Goal: Information Seeking & Learning: Learn about a topic

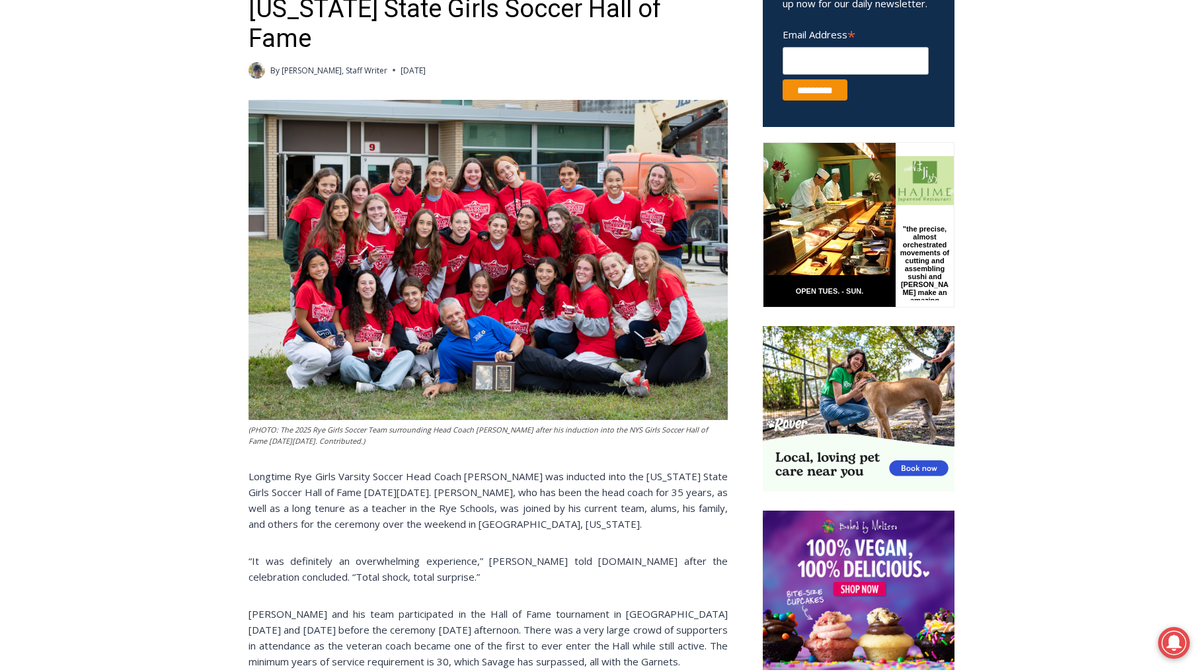
scroll to position [531, 0]
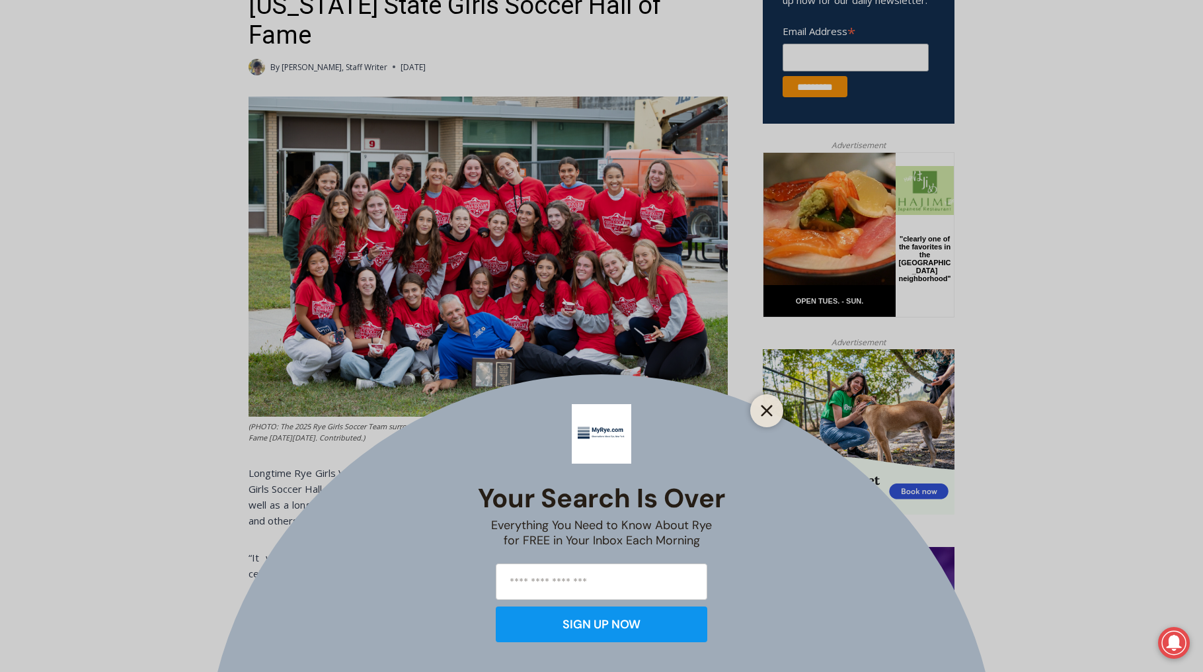
click at [763, 411] on icon "Close" at bounding box center [767, 411] width 12 height 12
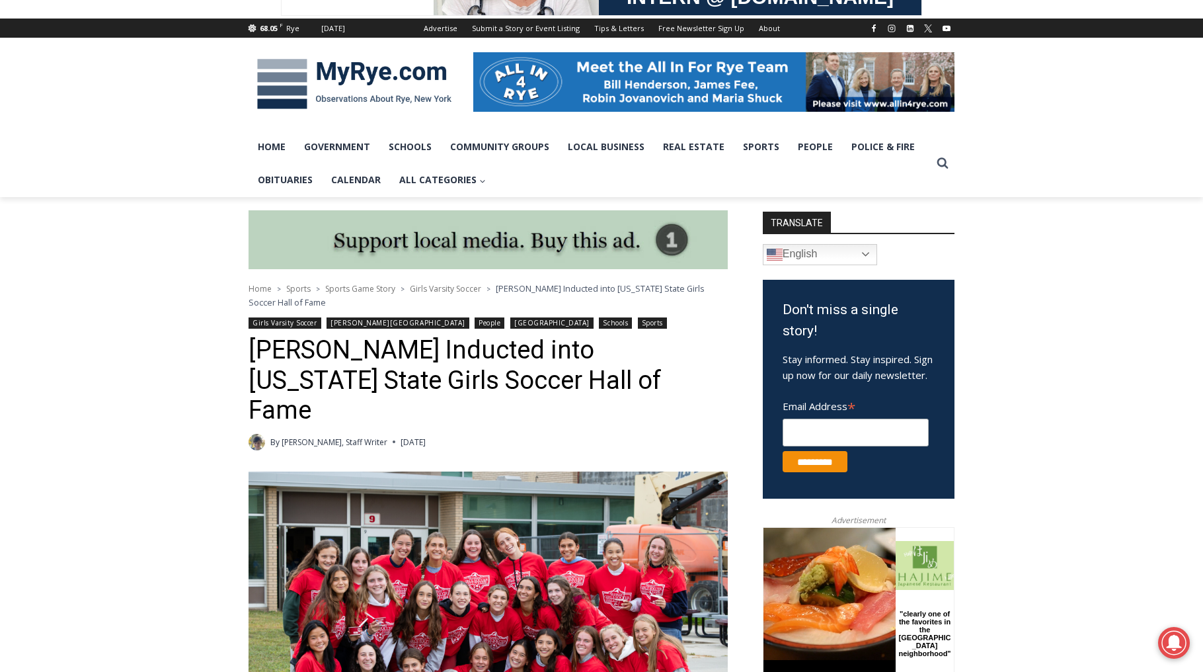
scroll to position [0, 0]
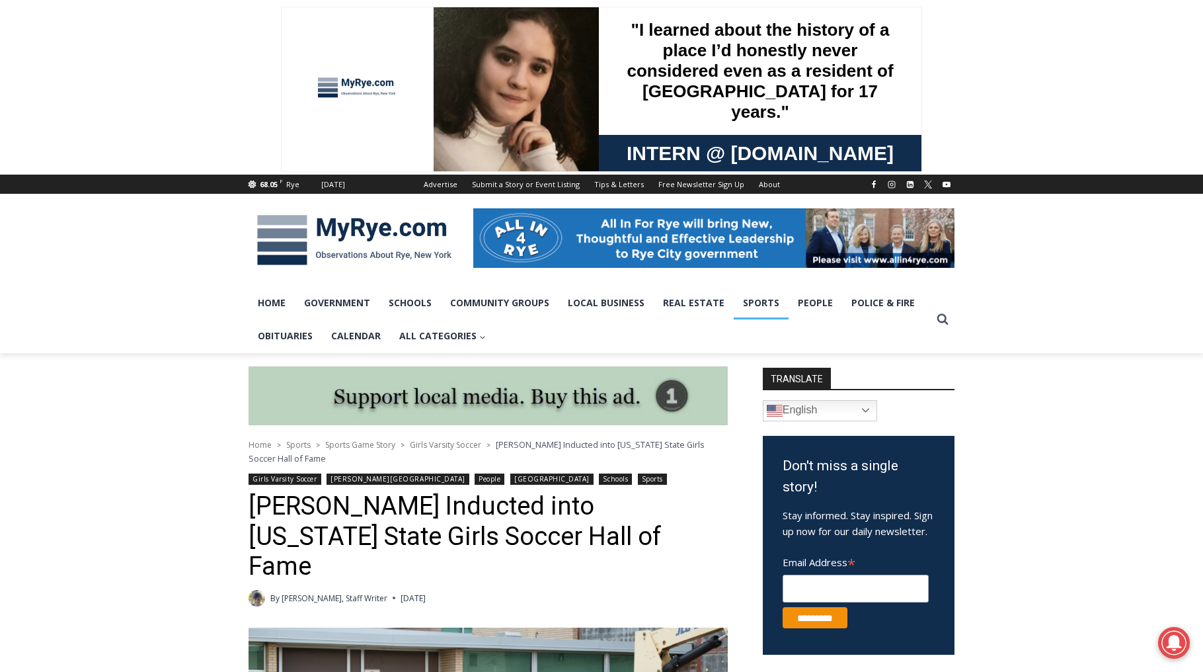
click at [771, 298] on link "Sports" at bounding box center [761, 302] width 55 height 33
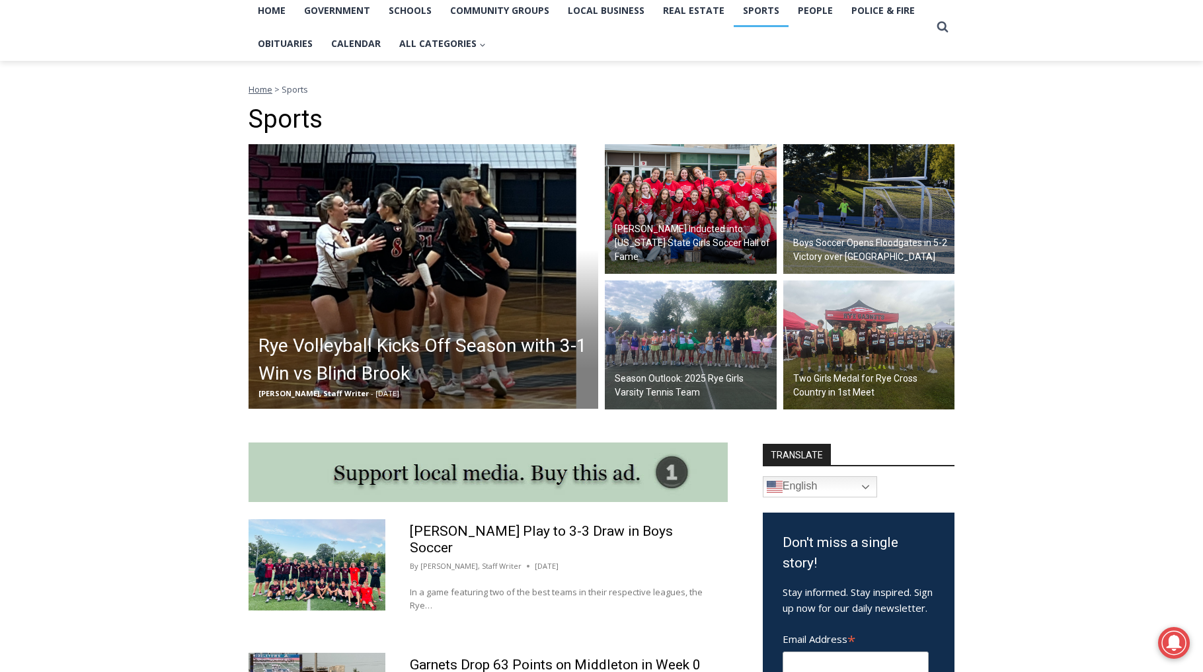
scroll to position [293, 0]
click at [680, 385] on h2 "Season Outlook: 2025 Rye Girls Varsity Tennis Team" at bounding box center [694, 385] width 159 height 28
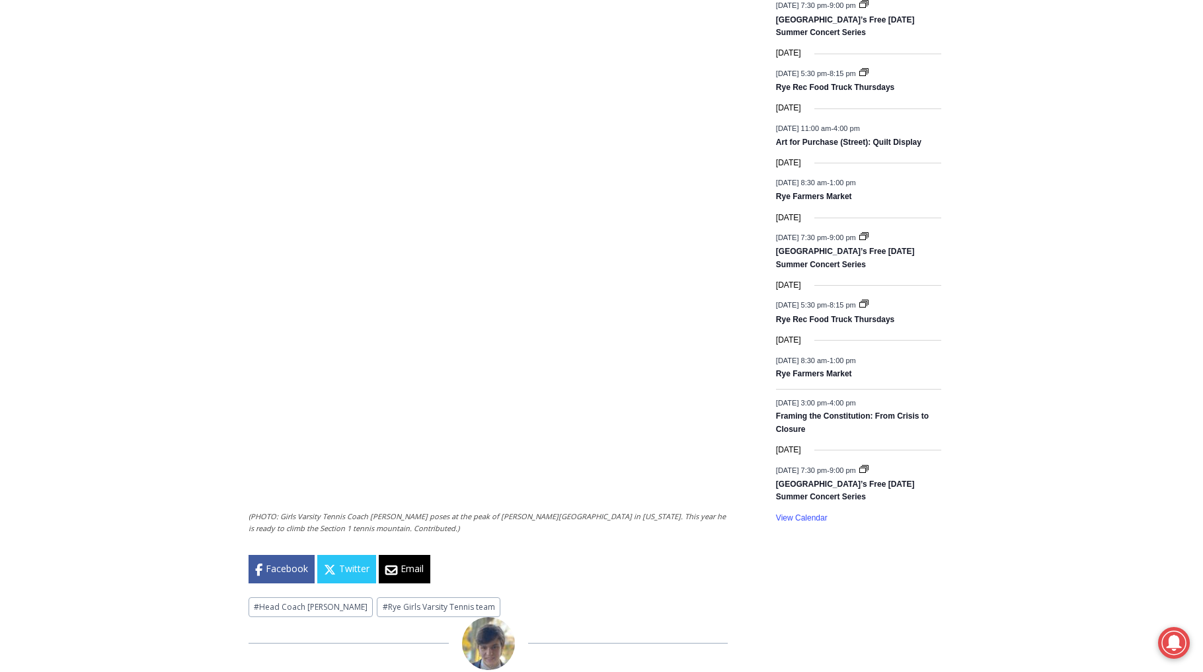
scroll to position [1731, 0]
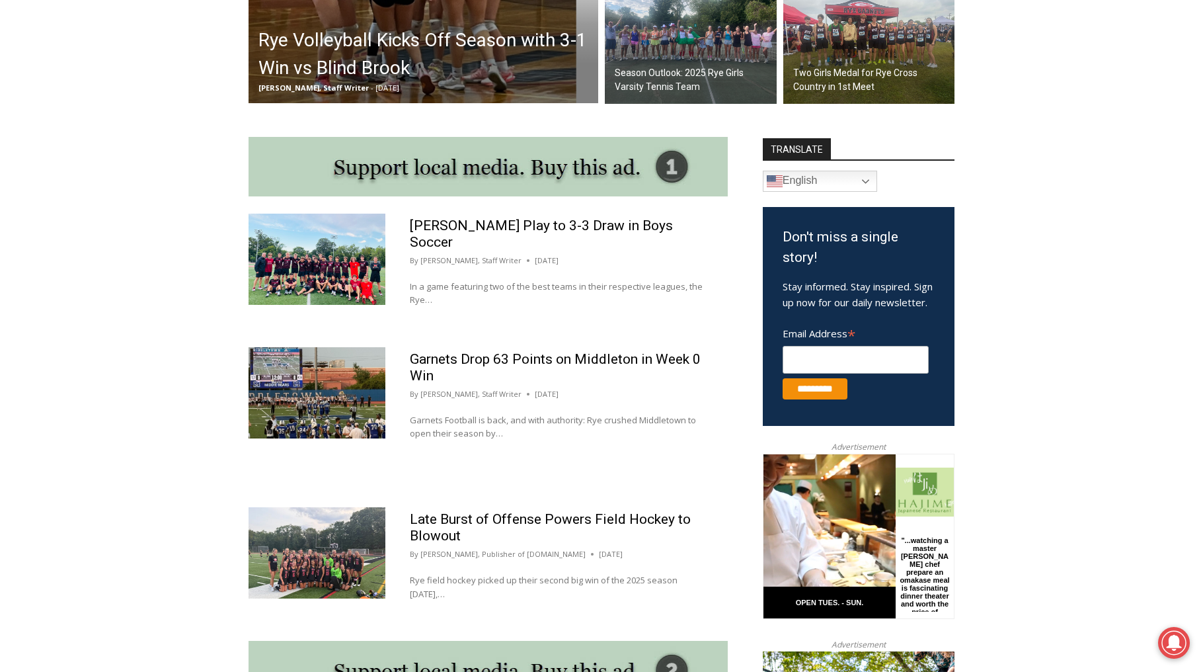
scroll to position [598, 0]
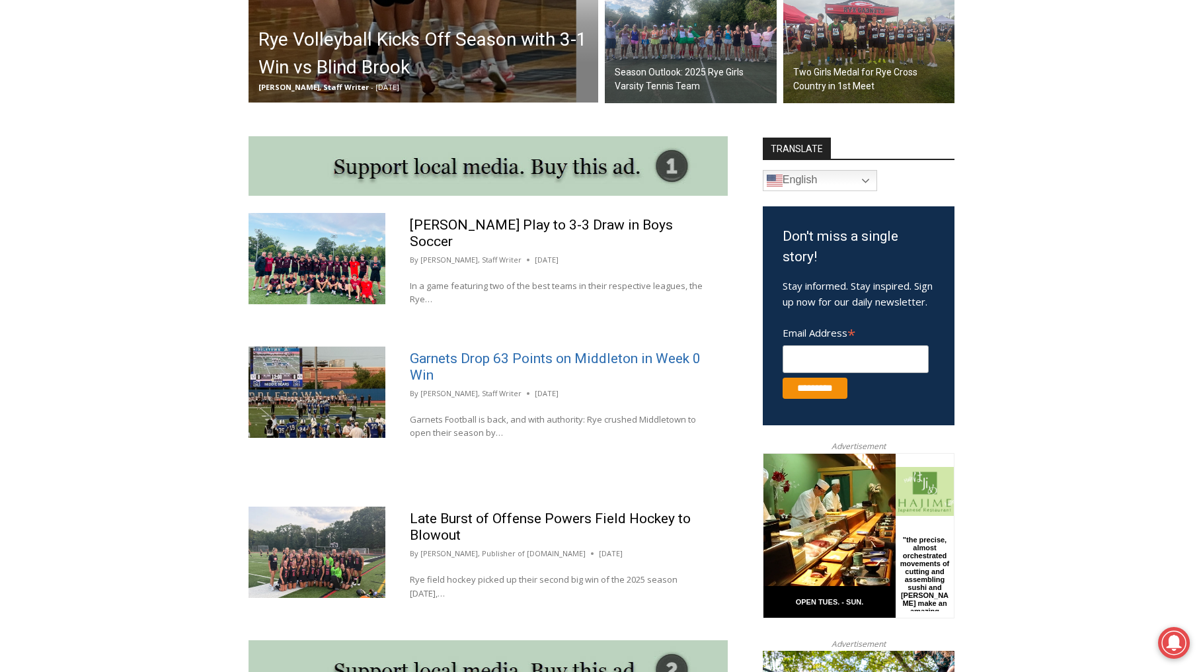
click at [549, 350] on link "Garnets Drop 63 Points on Middleton in Week 0 Win" at bounding box center [555, 366] width 291 height 32
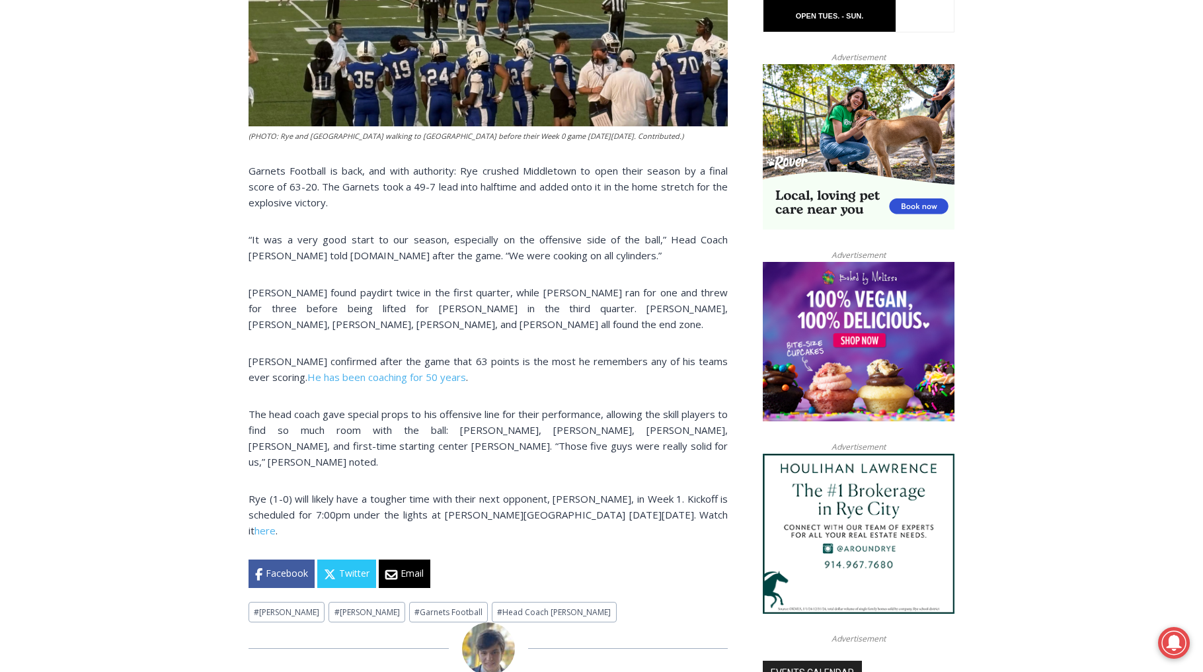
scroll to position [819, 0]
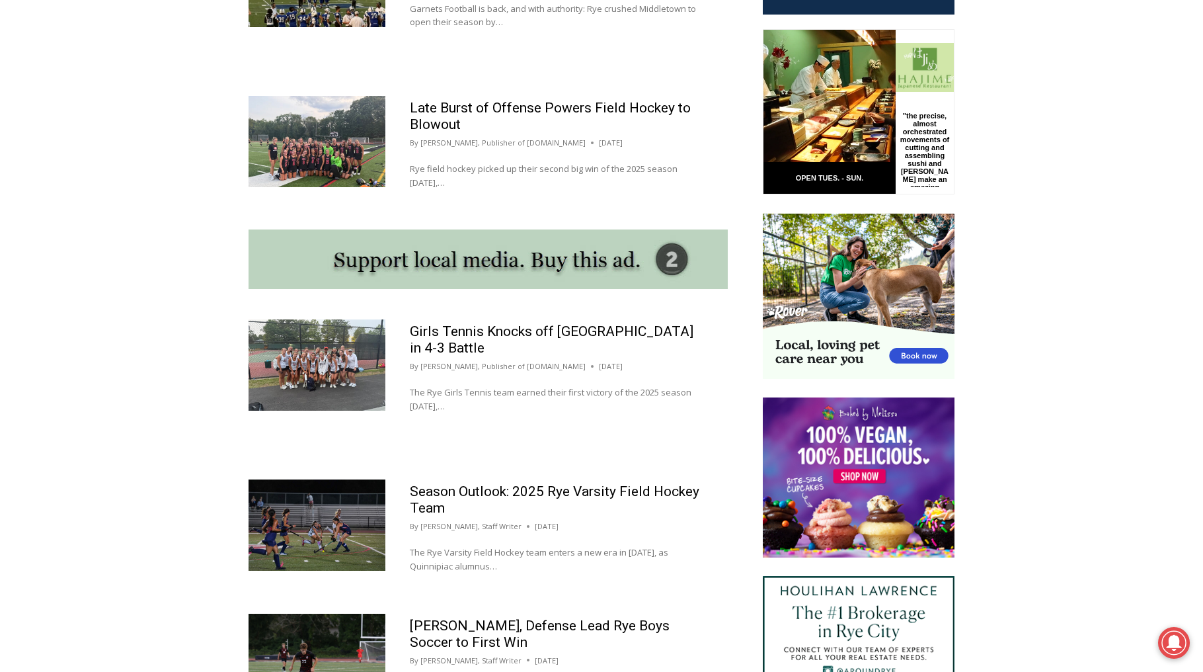
scroll to position [1009, 0]
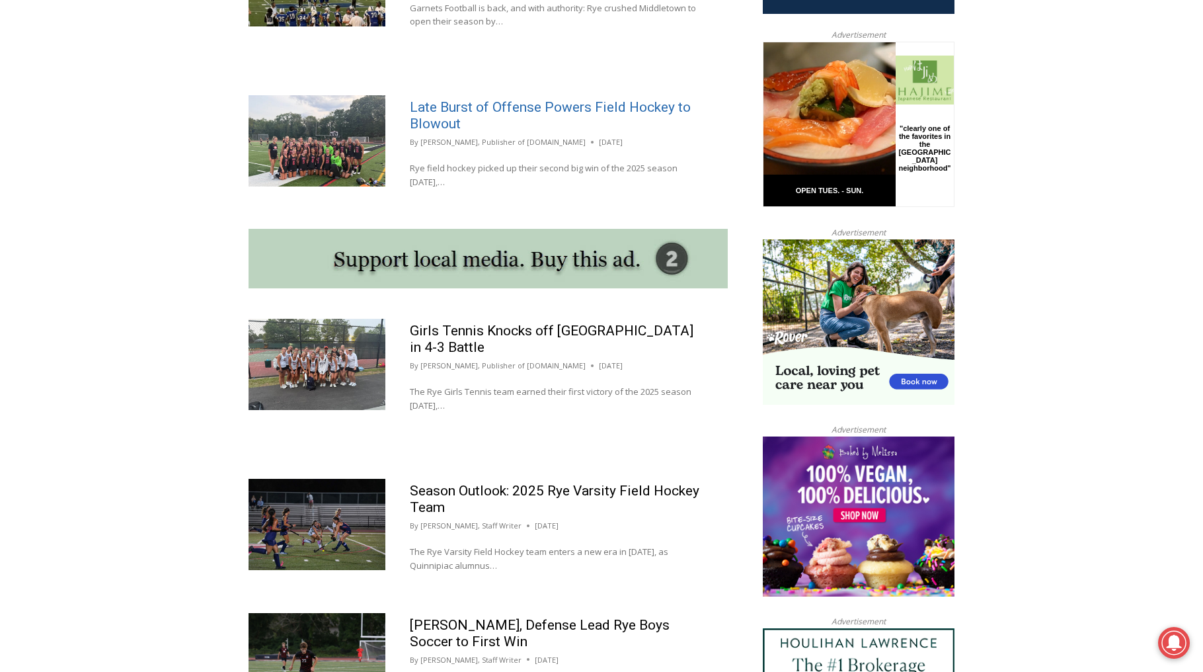
click at [432, 109] on link "Late Burst of Offense Powers Field Hockey to Blowout" at bounding box center [550, 115] width 281 height 32
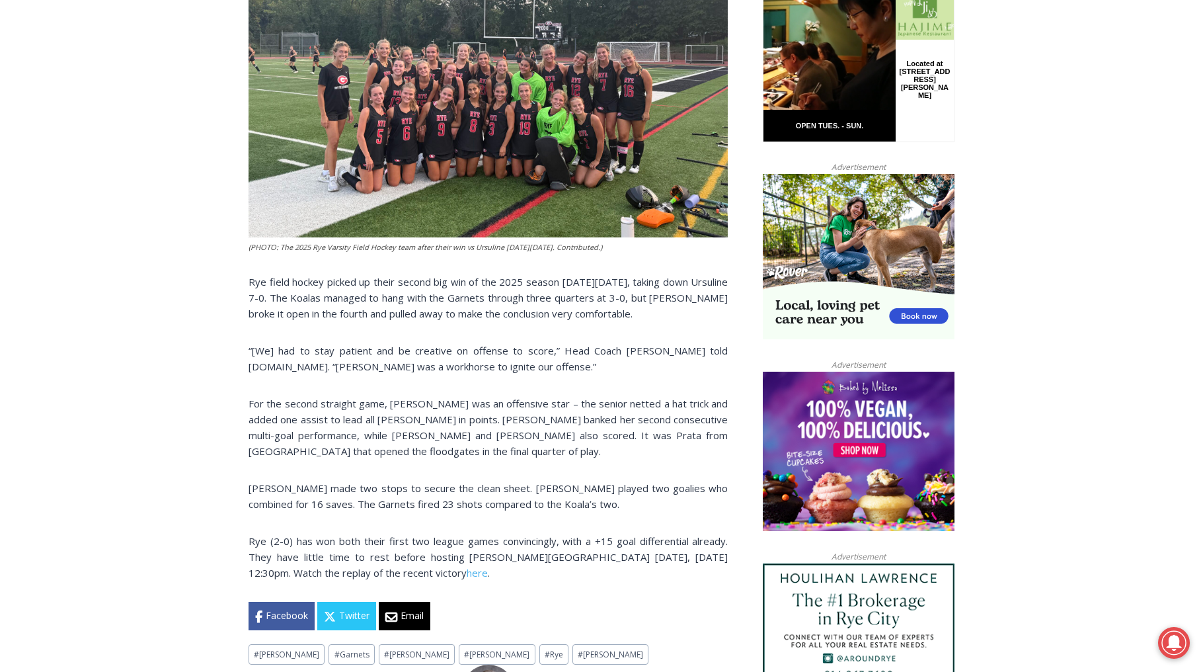
scroll to position [683, 0]
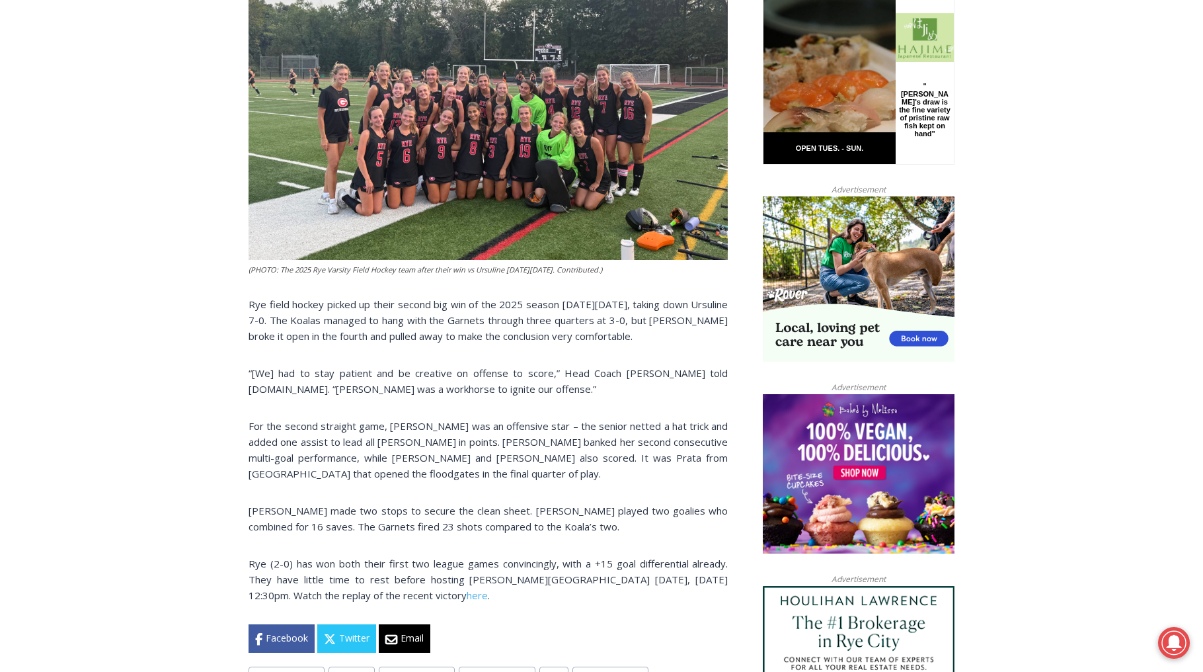
click at [445, 185] on img at bounding box center [488, 80] width 479 height 360
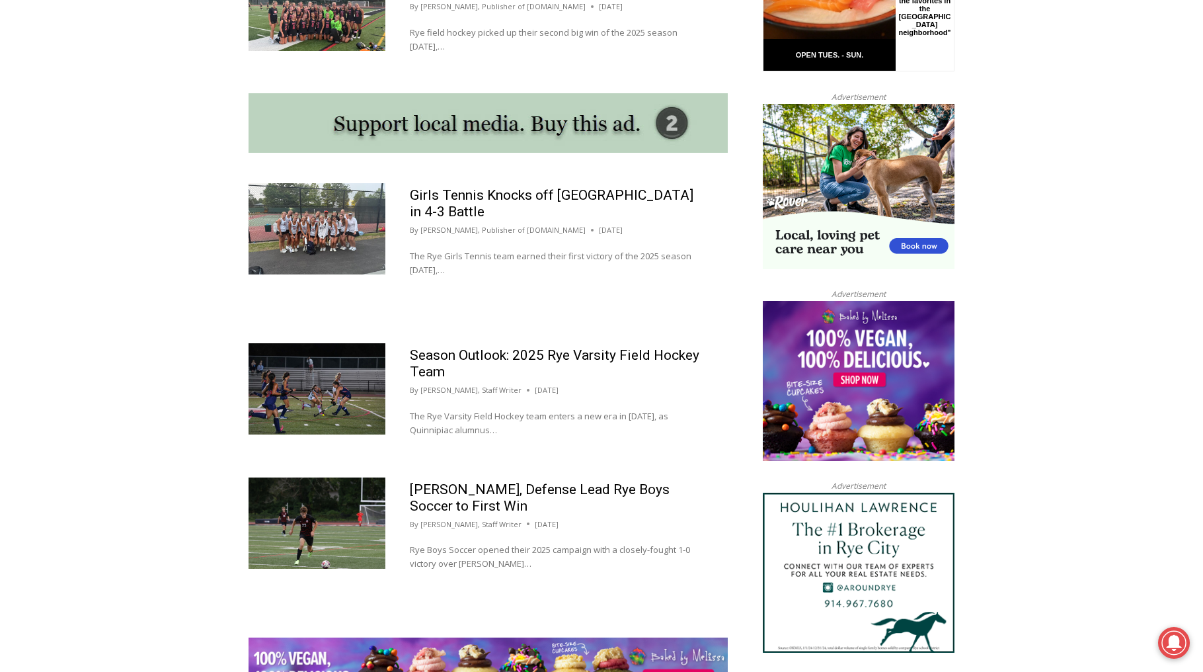
scroll to position [1159, 0]
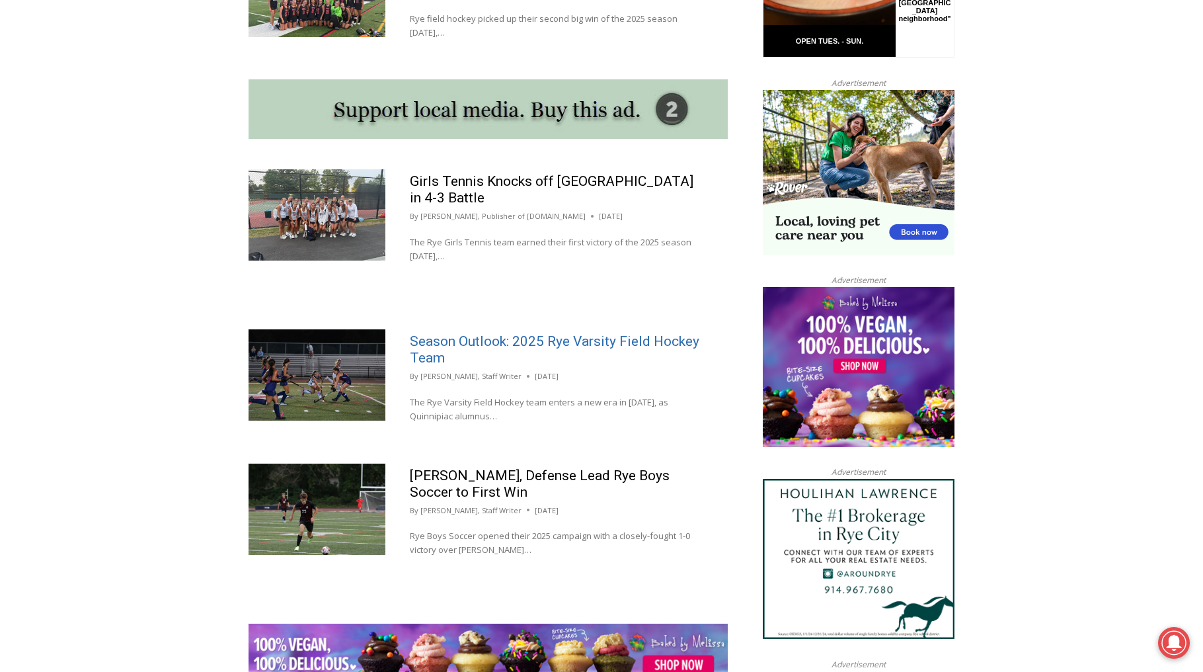
click at [441, 334] on link "Season Outlook: 2025 Rye Varsity Field Hockey Team" at bounding box center [555, 349] width 290 height 32
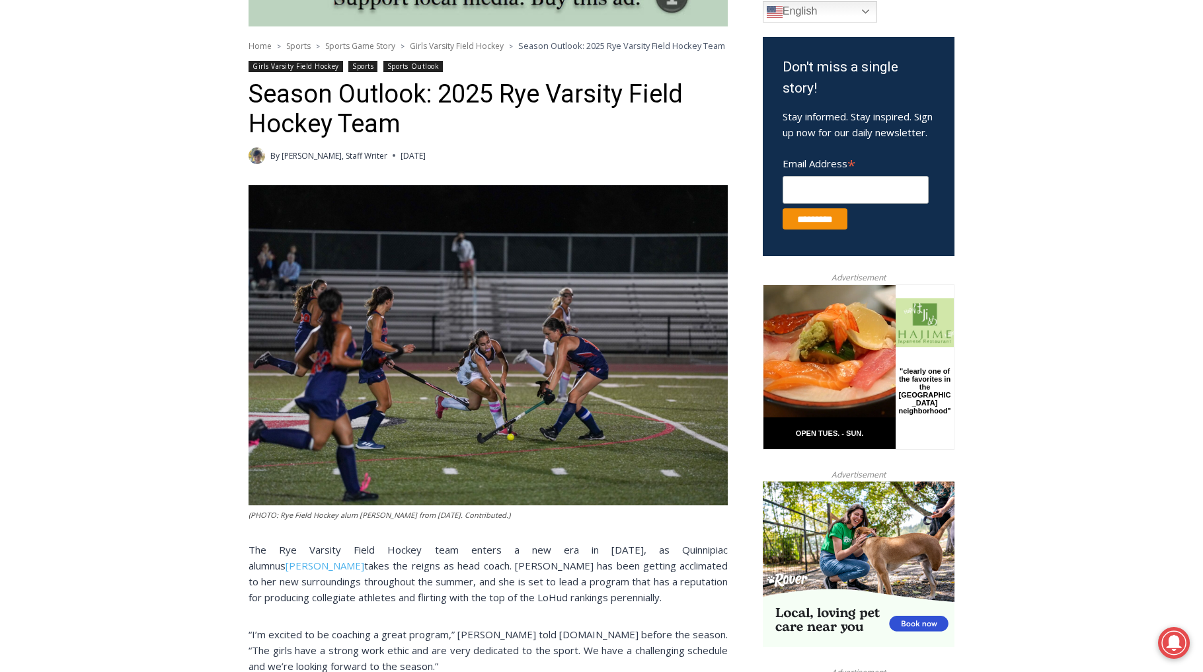
scroll to position [397, 0]
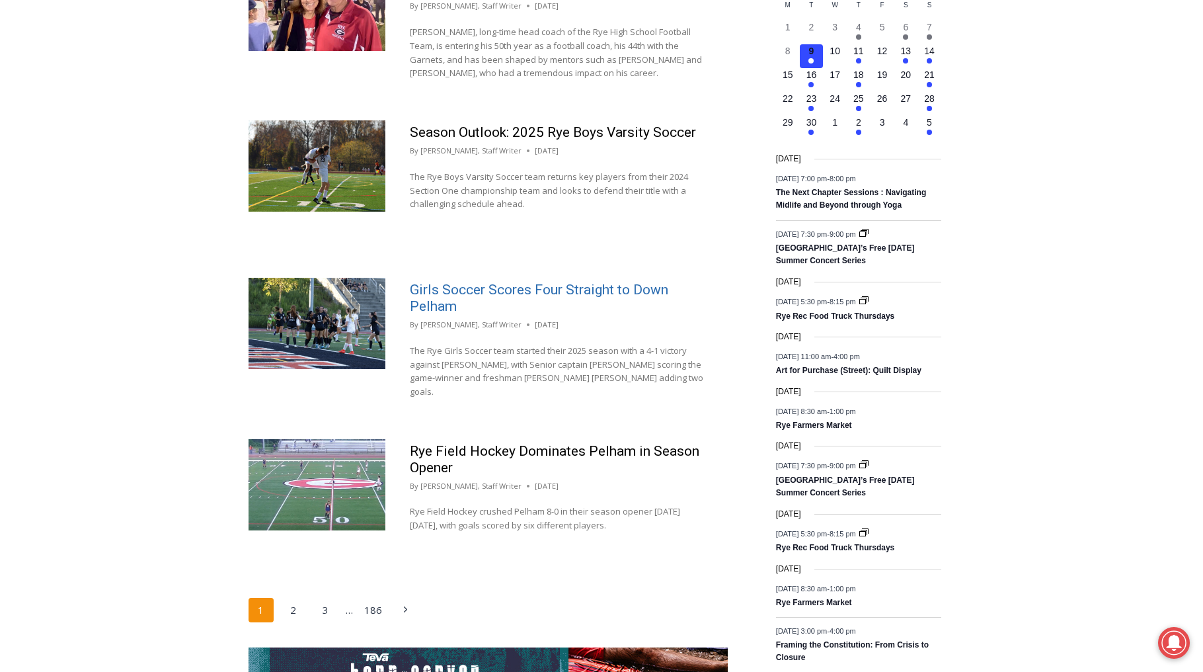
scroll to position [1927, 0]
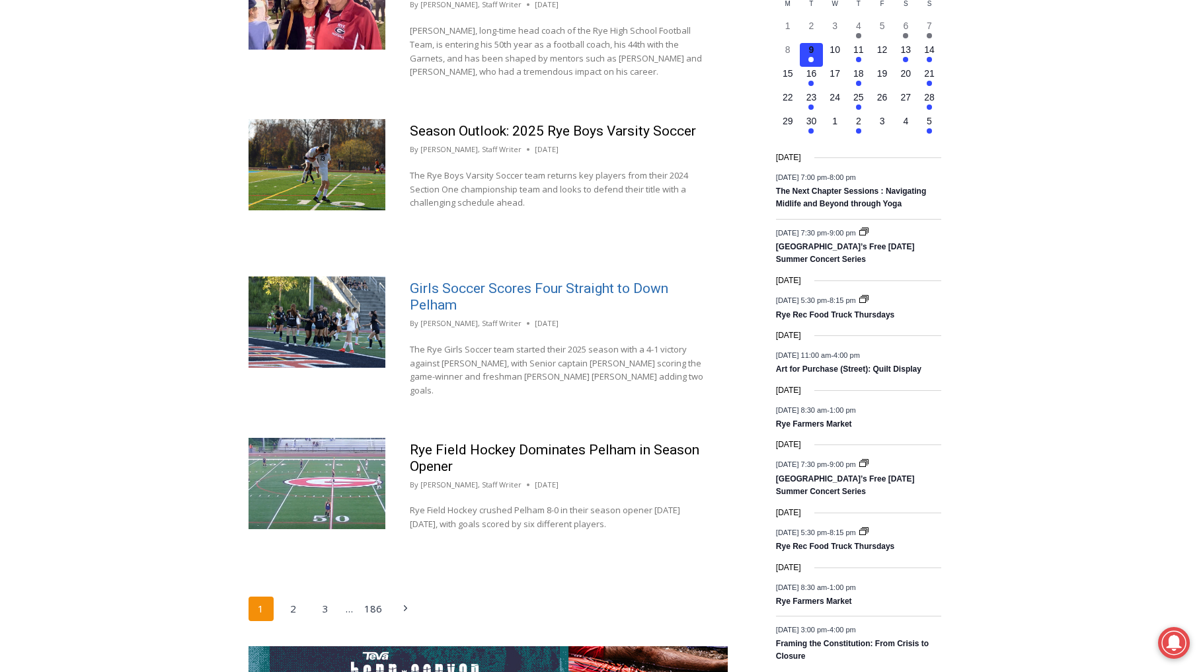
click at [438, 280] on link "Girls Soccer Scores Four Straight to Down Pelham" at bounding box center [539, 296] width 258 height 32
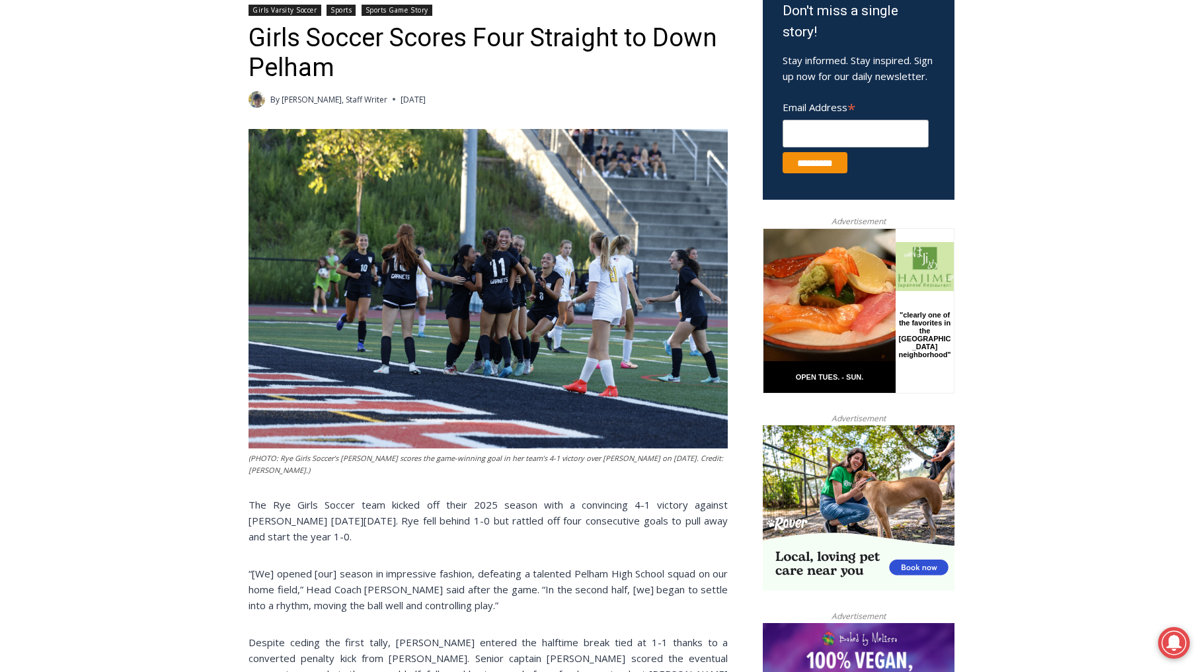
scroll to position [481, 0]
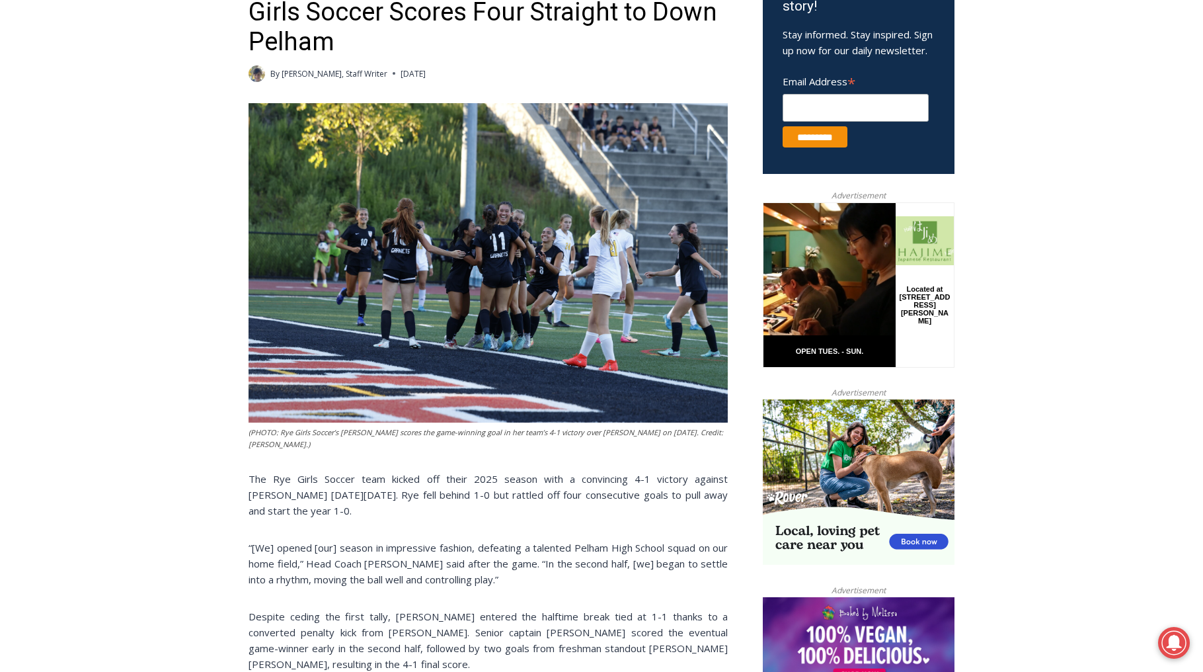
click at [426, 278] on img at bounding box center [488, 262] width 479 height 319
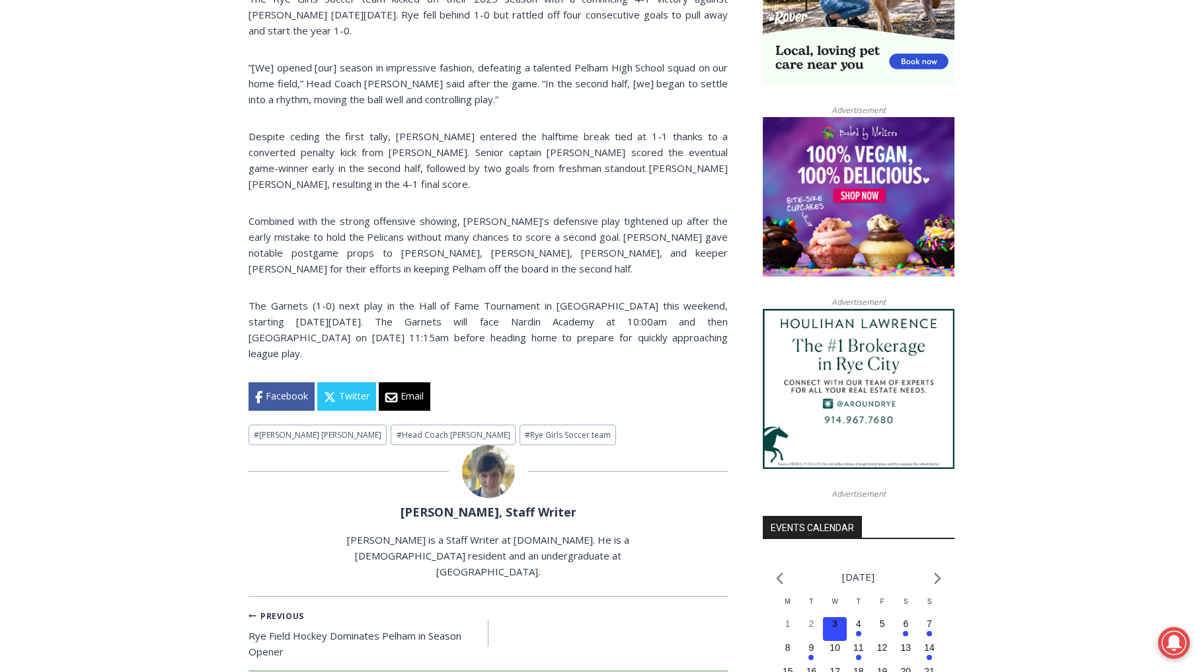
scroll to position [969, 0]
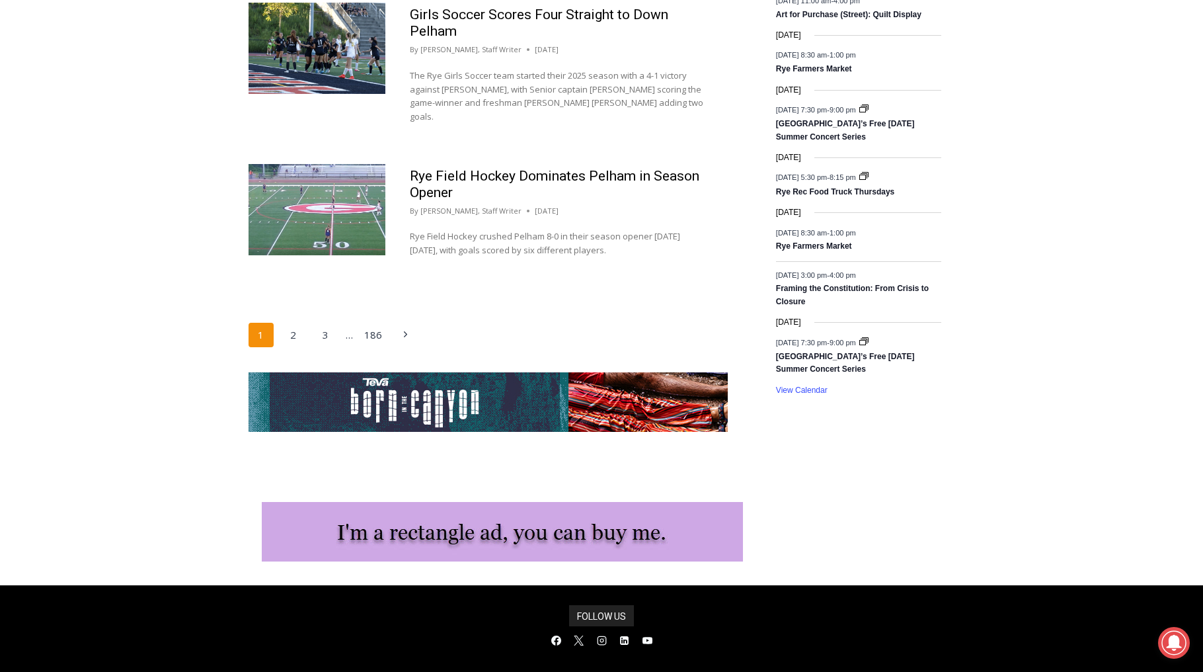
scroll to position [2268, 0]
